Goal: Task Accomplishment & Management: Manage account settings

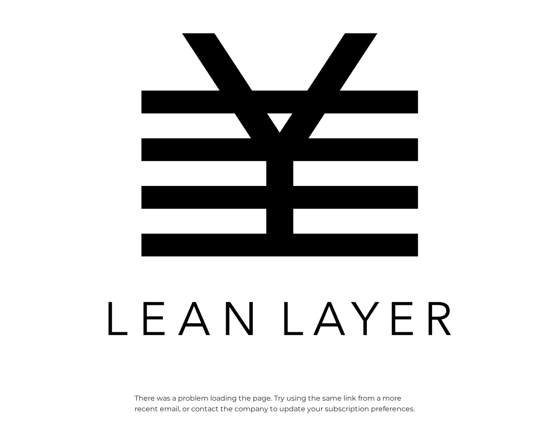
click at [279, 212] on img at bounding box center [280, 184] width 354 height 354
